Goal: Information Seeking & Learning: Understand process/instructions

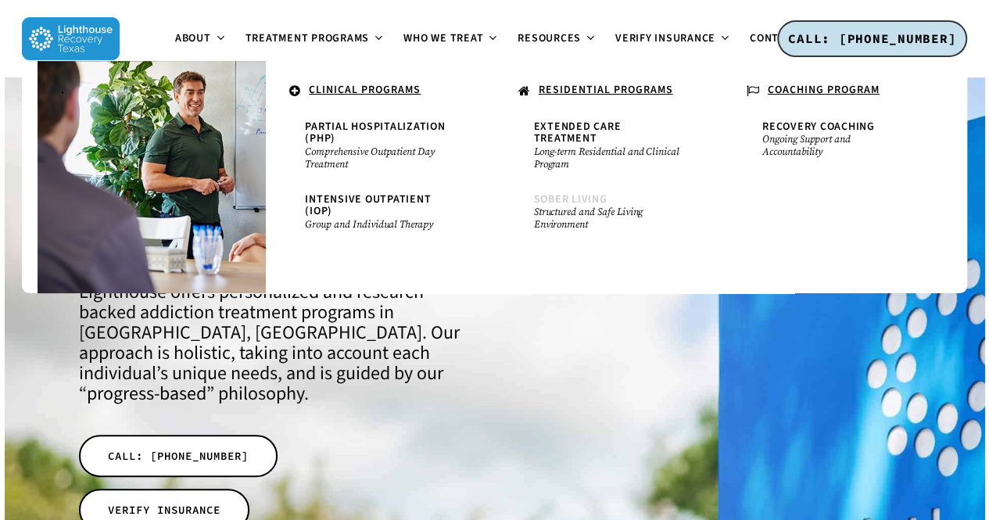
click at [575, 206] on small "Structured and Safe Living Environment" at bounding box center [609, 218] width 150 height 25
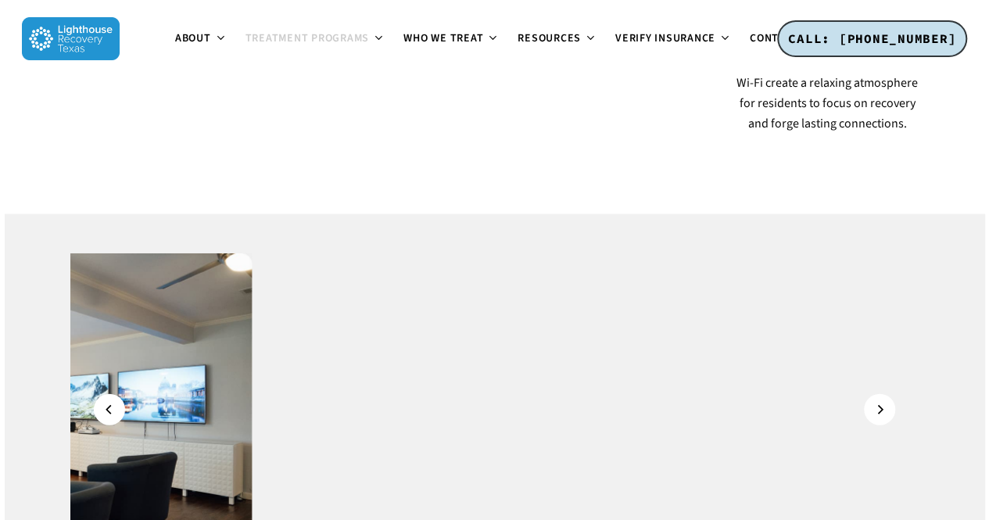
scroll to position [1636, 0]
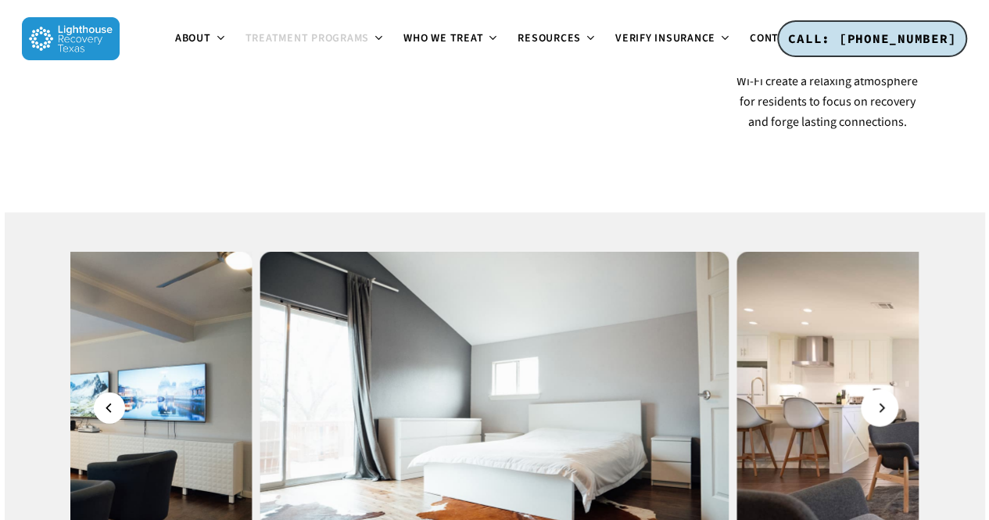
click at [880, 399] on icon "Next" at bounding box center [880, 407] width 9 height 17
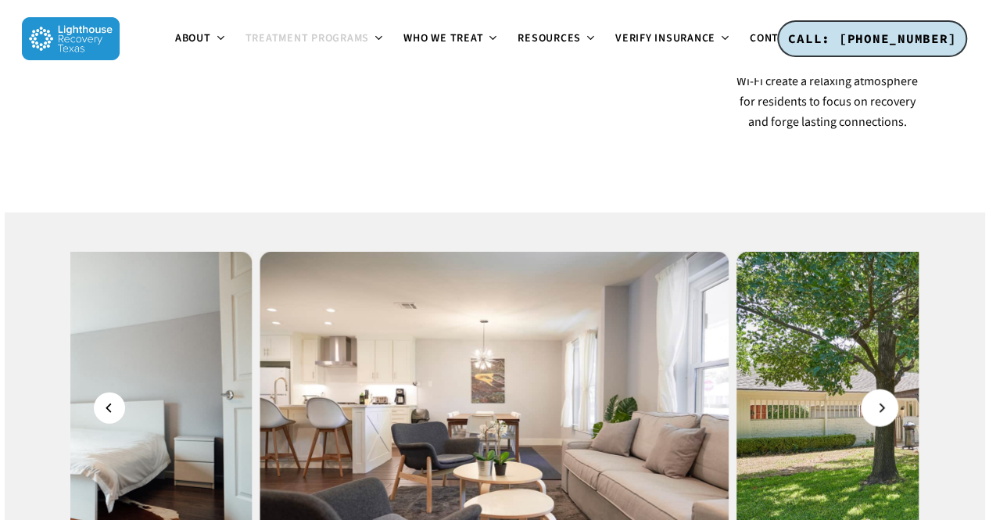
click at [880, 399] on icon "Next" at bounding box center [880, 407] width 9 height 17
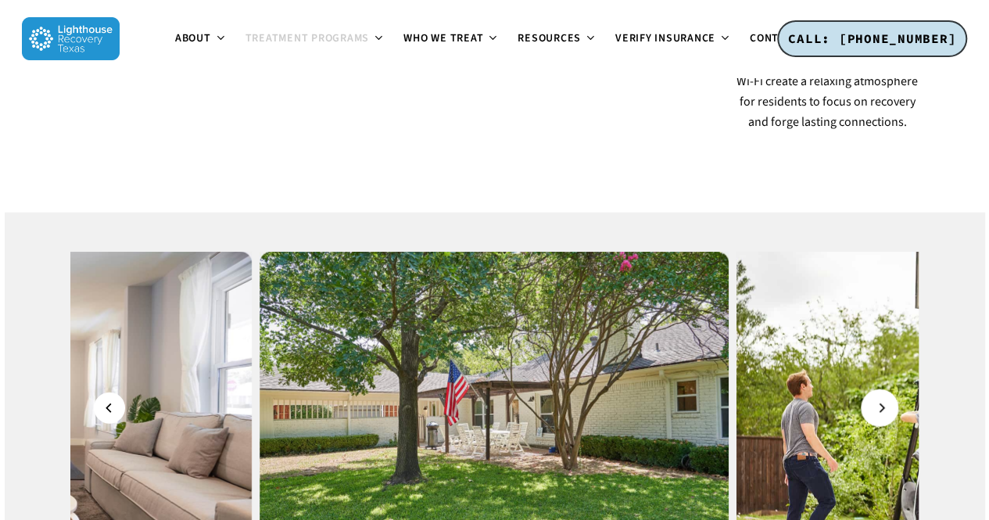
click at [880, 399] on icon "Next" at bounding box center [880, 407] width 9 height 17
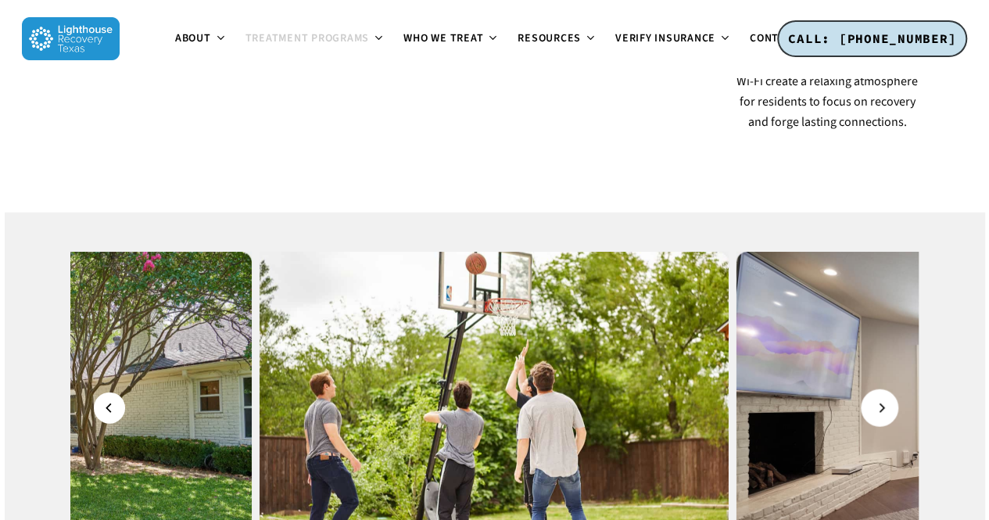
click at [881, 403] on icon "Next" at bounding box center [880, 407] width 5 height 9
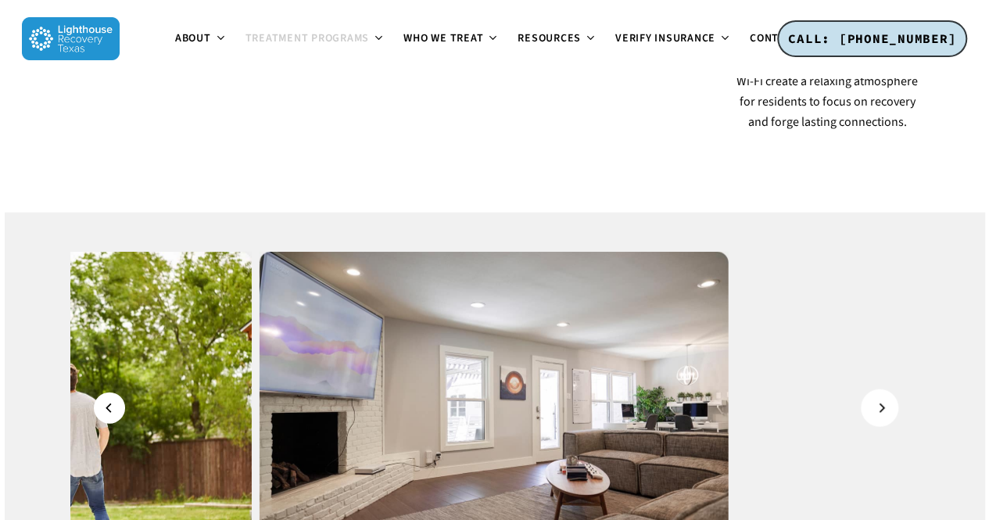
click at [881, 403] on icon "Next" at bounding box center [880, 407] width 5 height 9
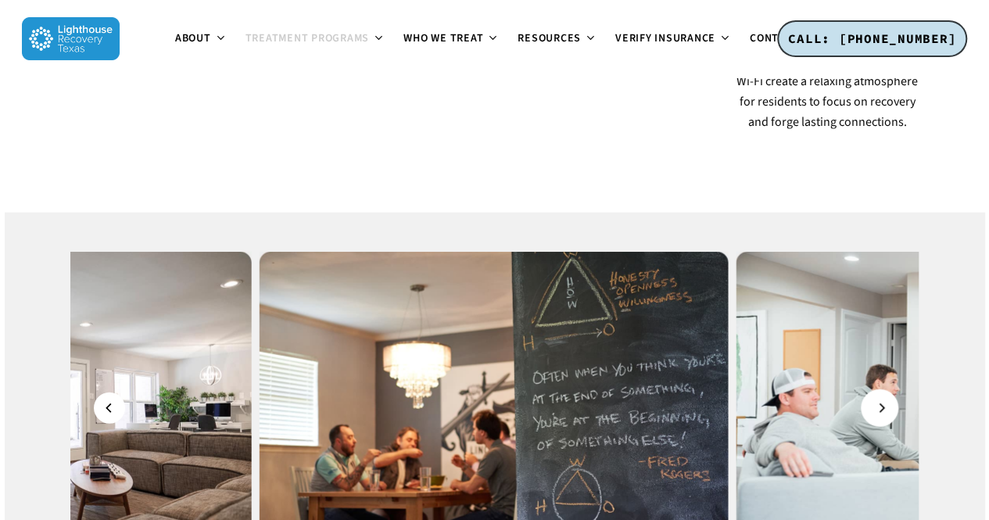
click at [881, 403] on icon "Next" at bounding box center [880, 407] width 5 height 9
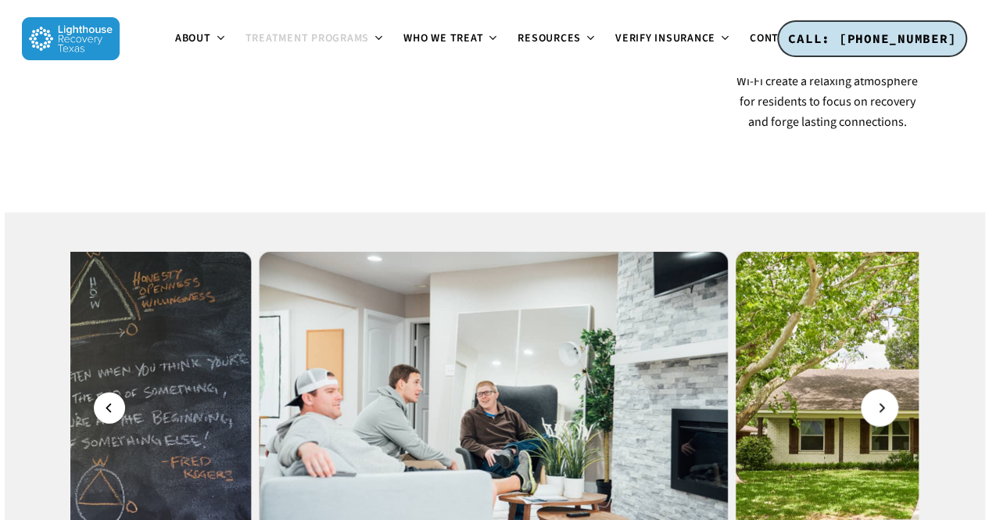
click at [881, 403] on icon "Next" at bounding box center [880, 407] width 5 height 9
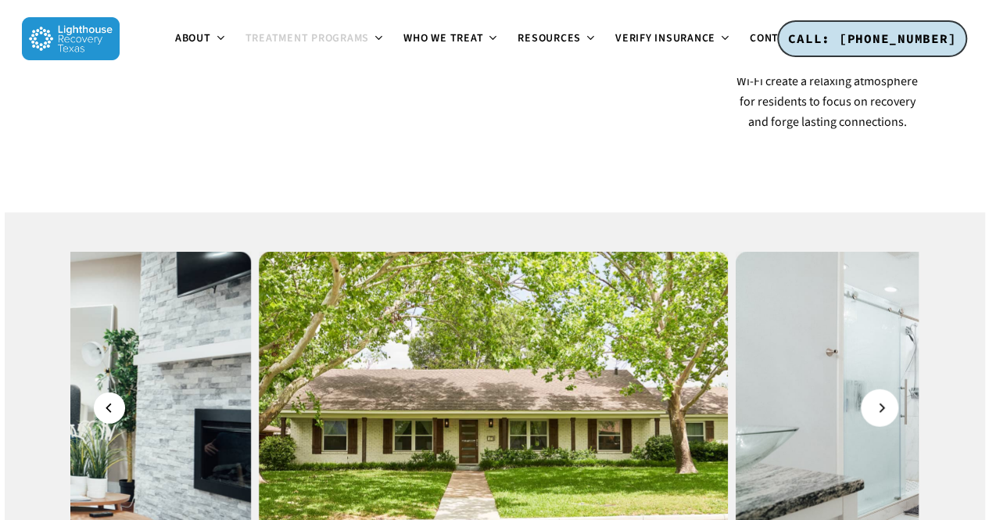
click at [881, 403] on icon "Next" at bounding box center [880, 407] width 5 height 9
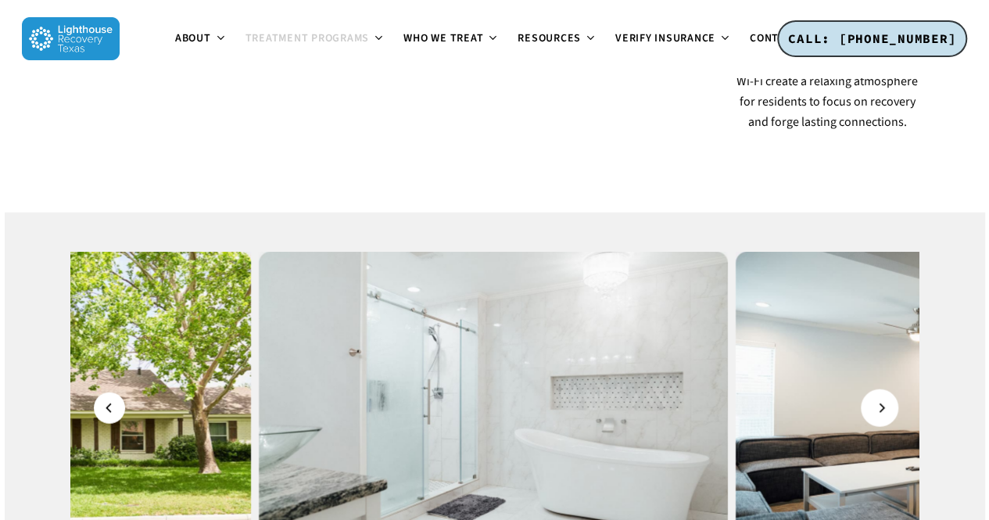
click at [881, 403] on icon "Next" at bounding box center [880, 407] width 5 height 9
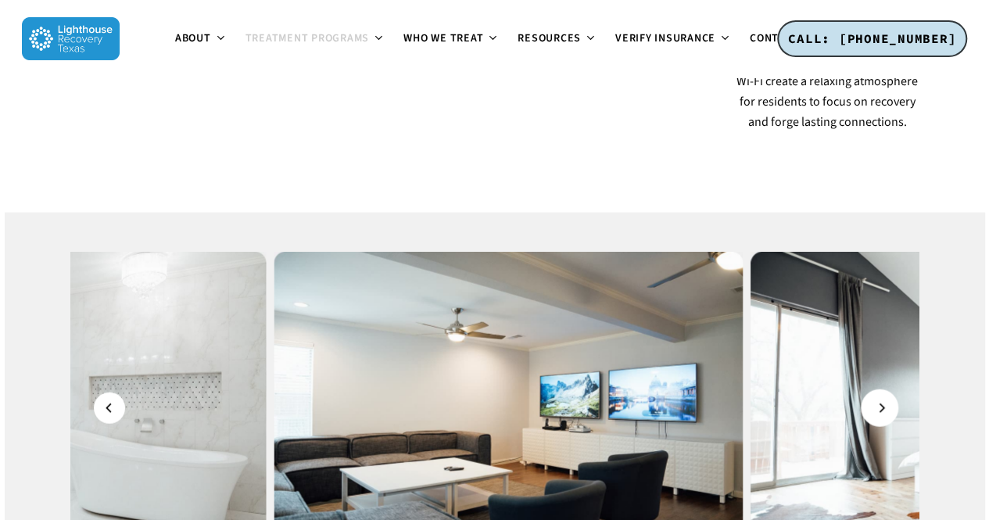
click at [881, 403] on icon "Next" at bounding box center [880, 407] width 5 height 9
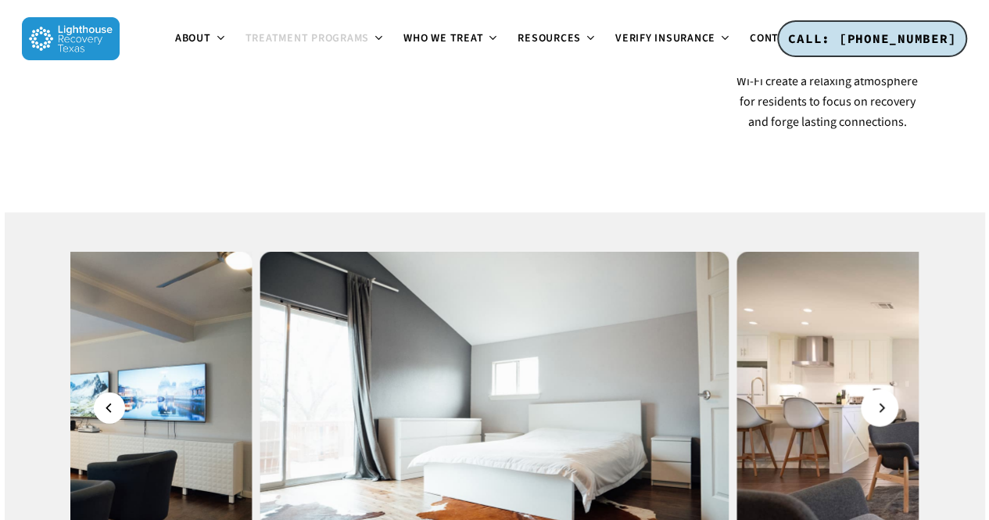
click at [881, 403] on icon "Next" at bounding box center [880, 407] width 5 height 9
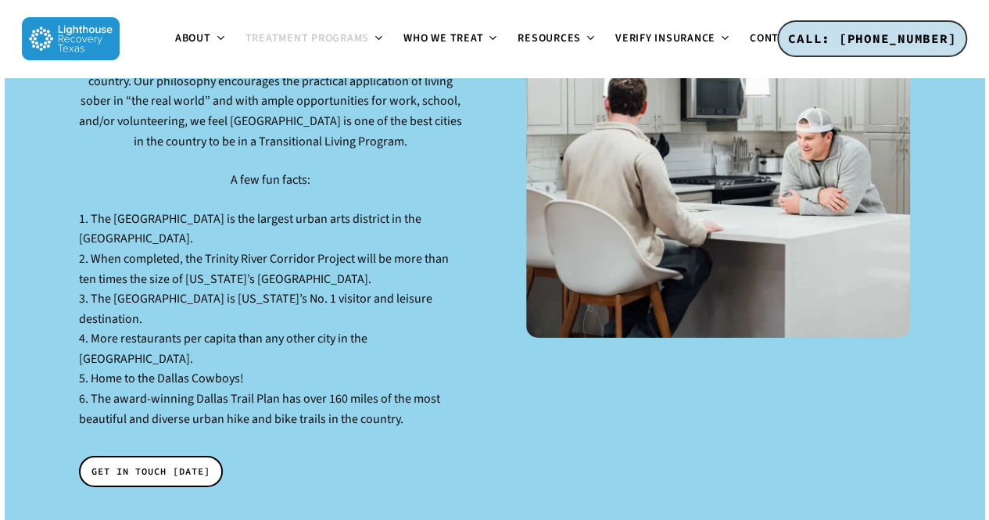
scroll to position [2491, 0]
click at [169, 464] on span "GET IN TOUCH TODAY" at bounding box center [150, 472] width 119 height 16
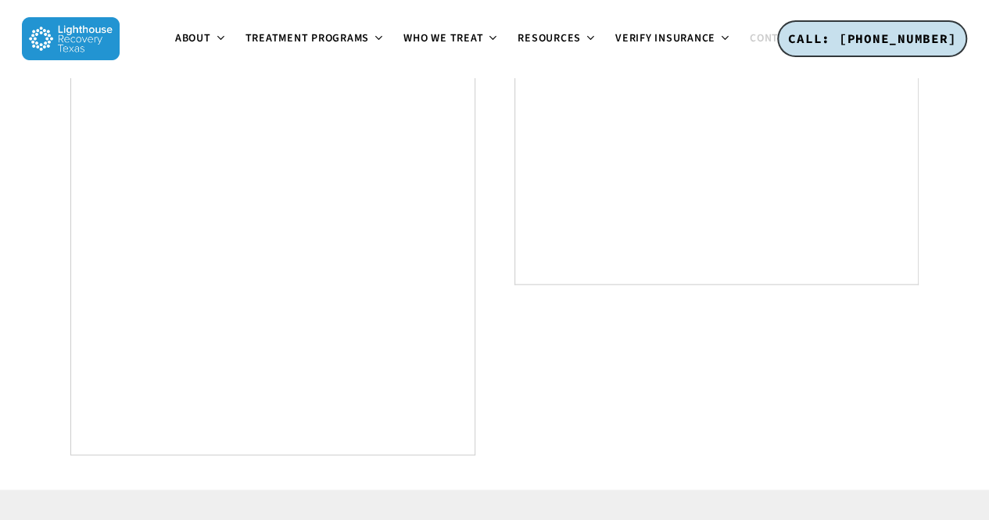
scroll to position [955, 0]
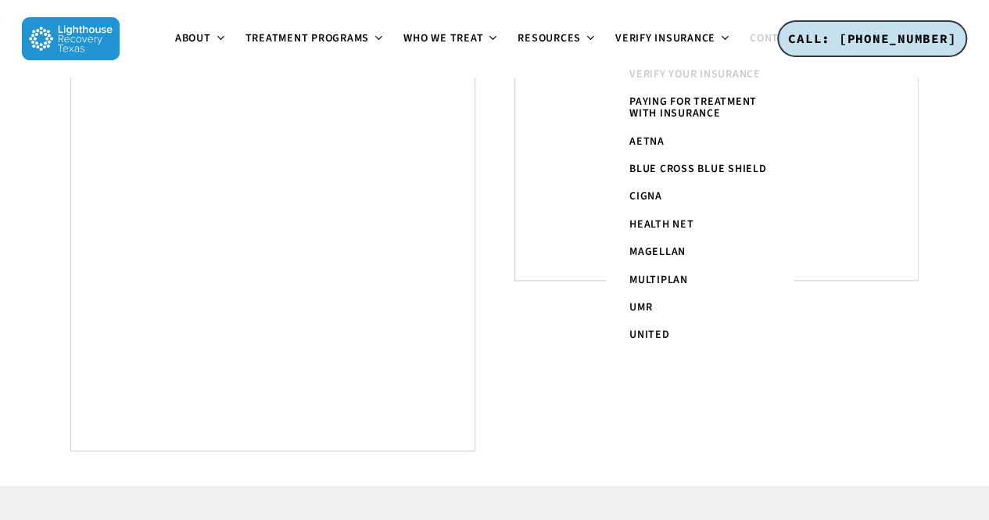
click at [670, 73] on span "Verify Your Insurance" at bounding box center [694, 74] width 131 height 16
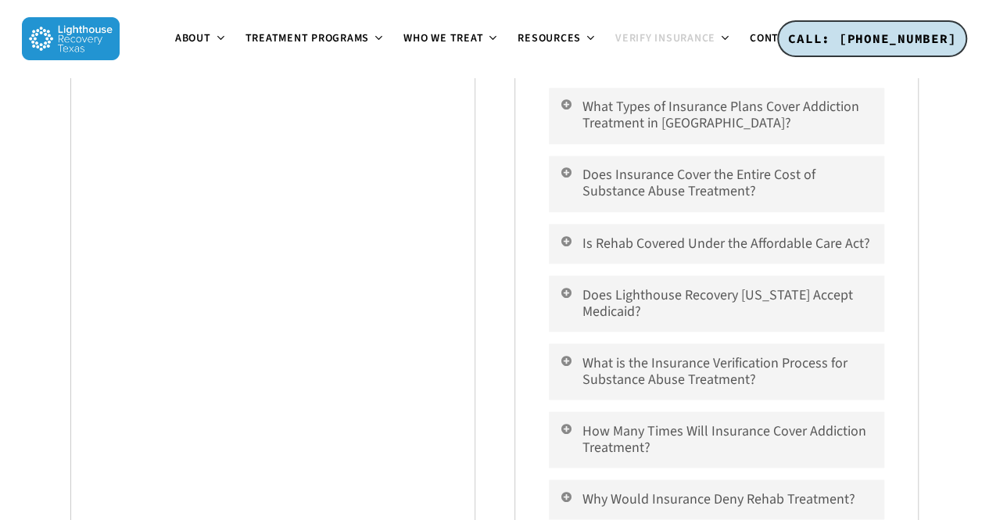
scroll to position [1249, 0]
click at [567, 174] on icon at bounding box center [566, 171] width 14 height 13
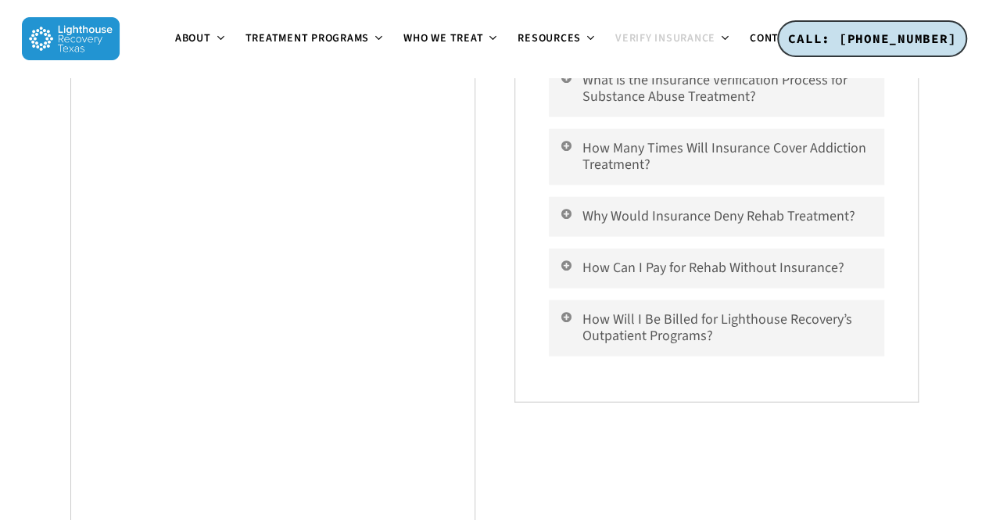
scroll to position [1667, 0]
